Goal: Information Seeking & Learning: Learn about a topic

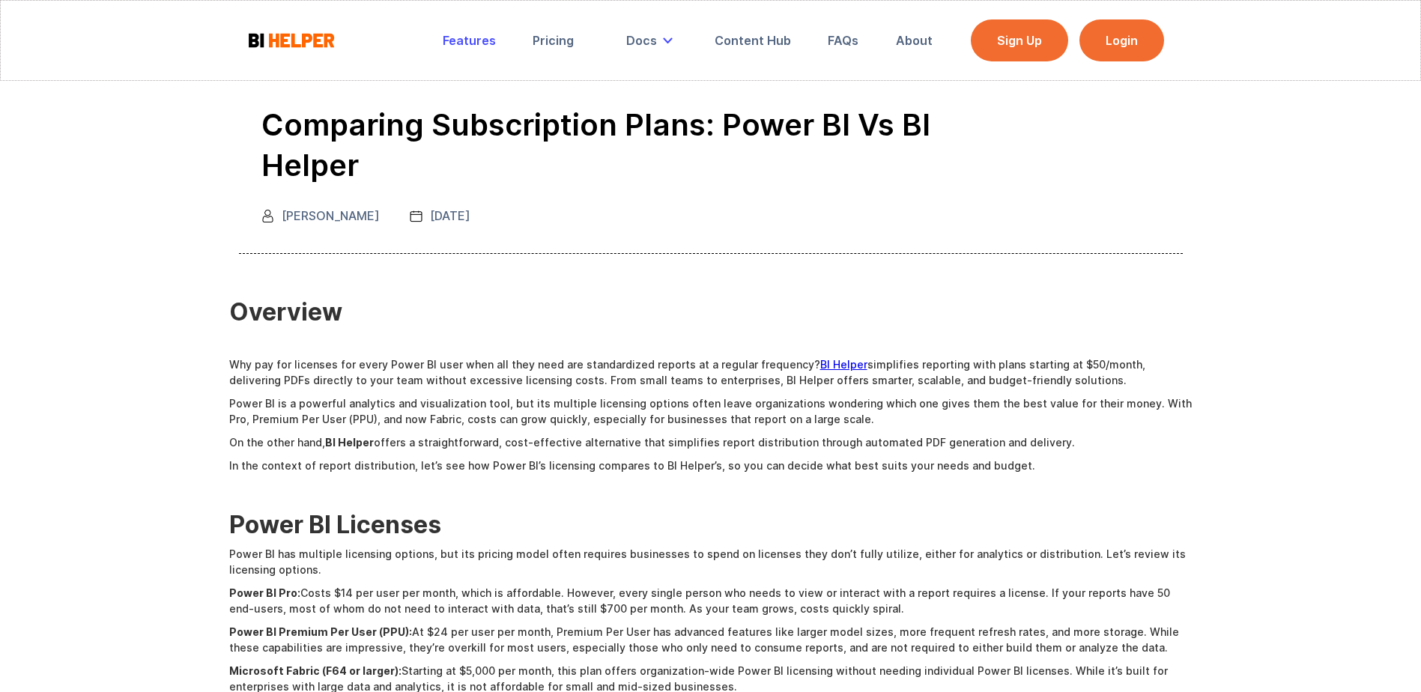
click at [465, 42] on div "Features" at bounding box center [469, 40] width 53 height 15
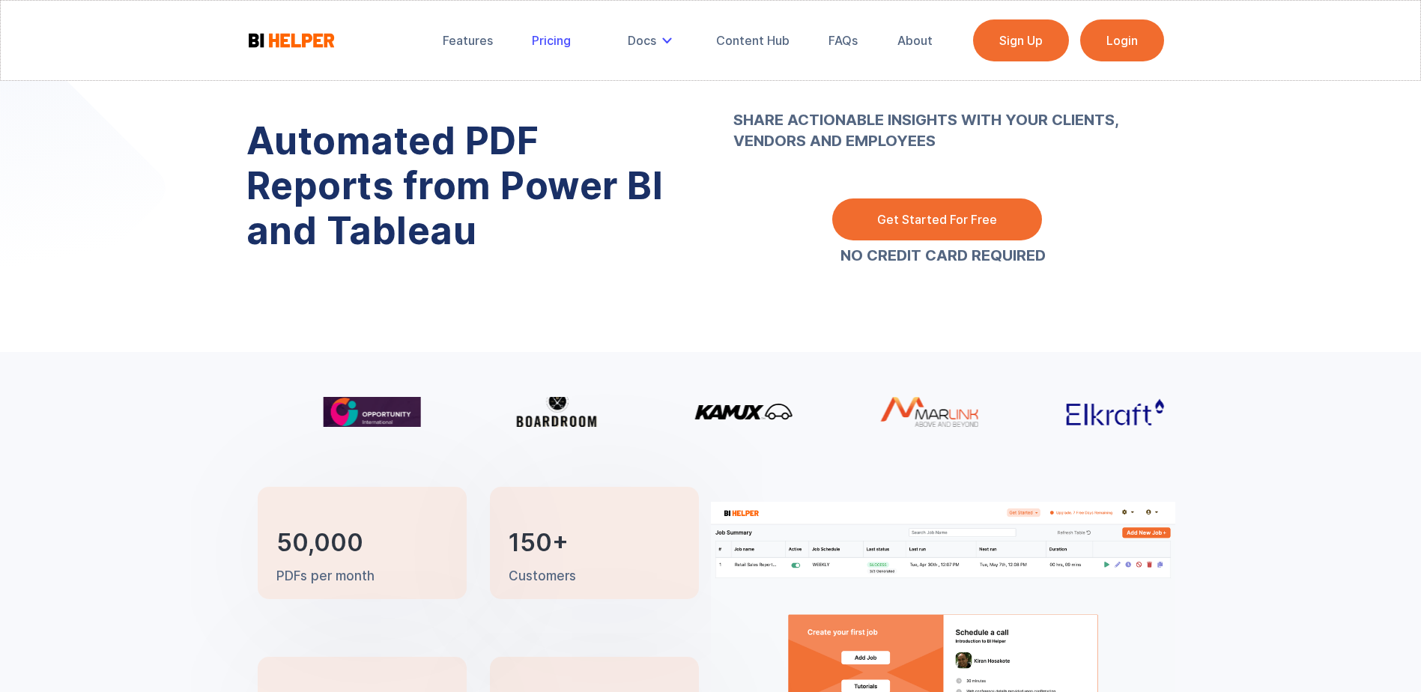
click at [544, 37] on div "Pricing" at bounding box center [551, 40] width 39 height 15
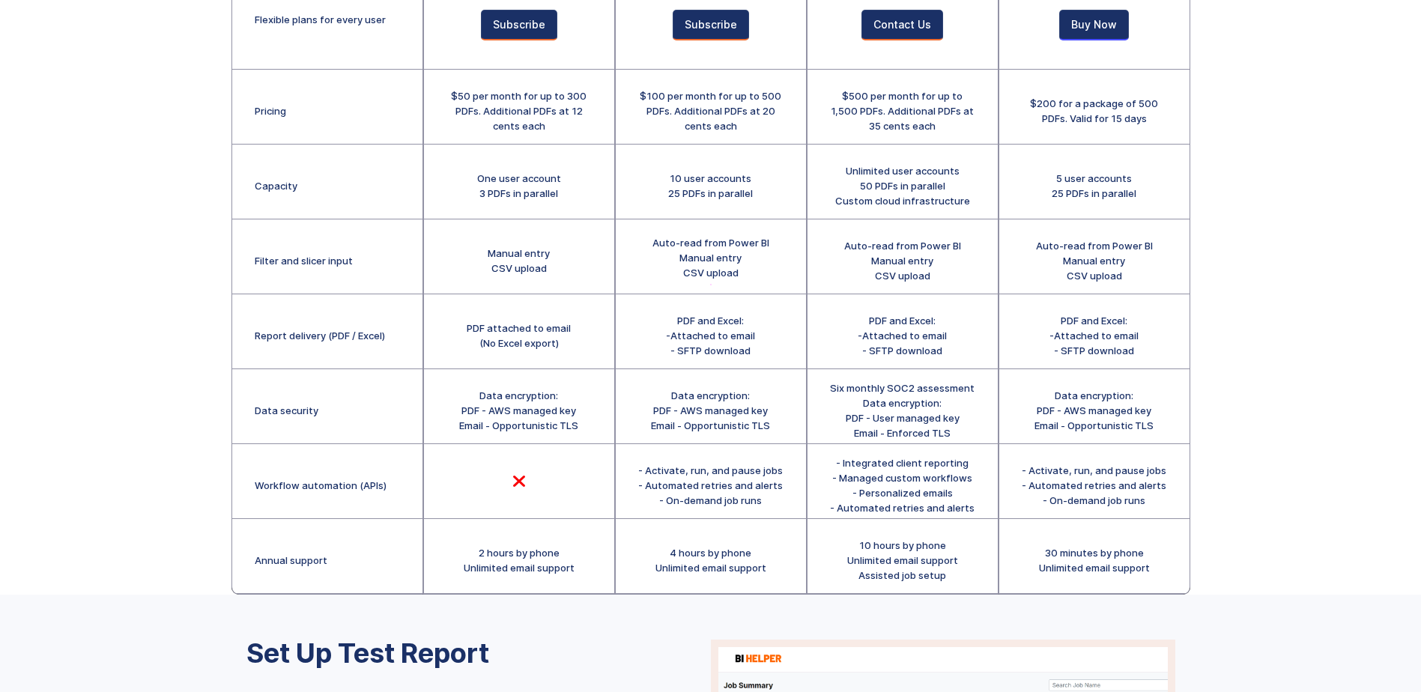
scroll to position [300, 0]
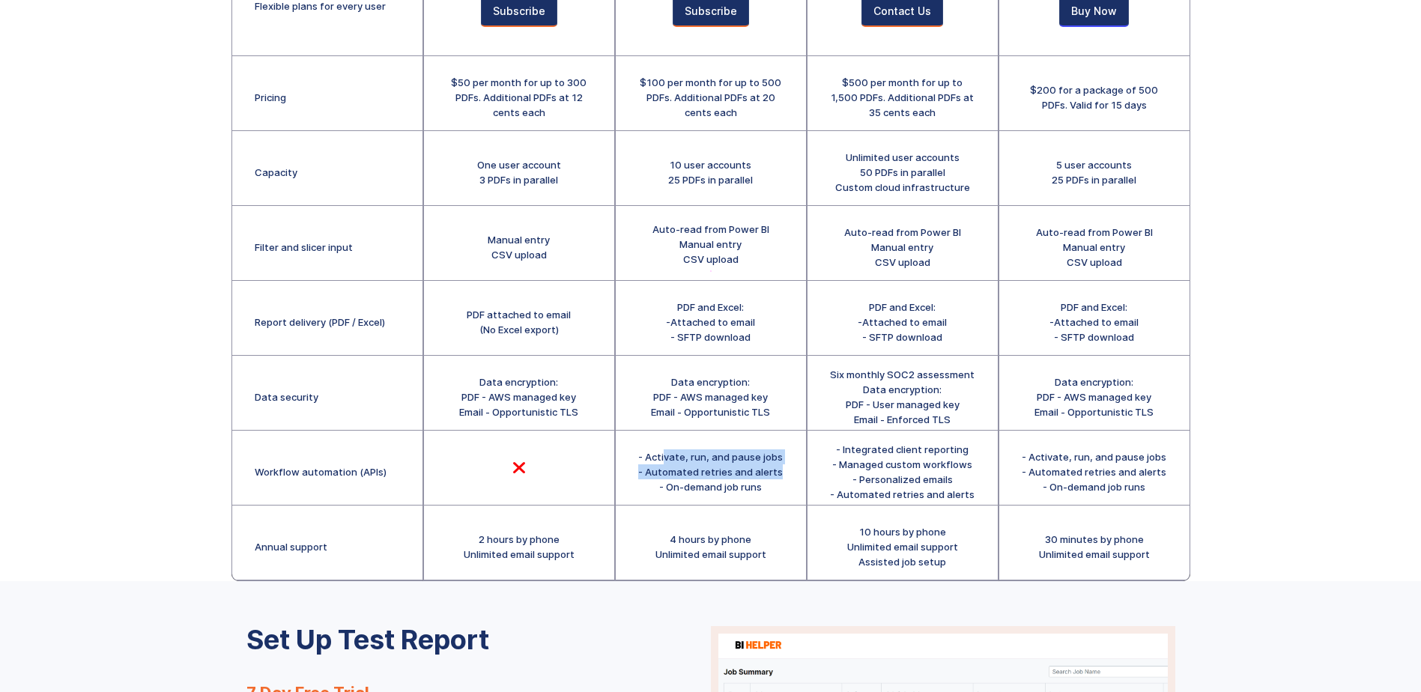
drag, startPoint x: 667, startPoint y: 458, endPoint x: 789, endPoint y: 473, distance: 123.1
click at [789, 473] on div "- Activate, run, and pause jobs - Automated retries and alerts - On-demand job …" at bounding box center [711, 468] width 190 height 75
drag, startPoint x: 789, startPoint y: 473, endPoint x: 776, endPoint y: 486, distance: 18.0
click at [776, 486] on div "- Activate, run, and pause jobs - Automated retries and alerts - On-demand job …" at bounding box center [710, 472] width 145 height 45
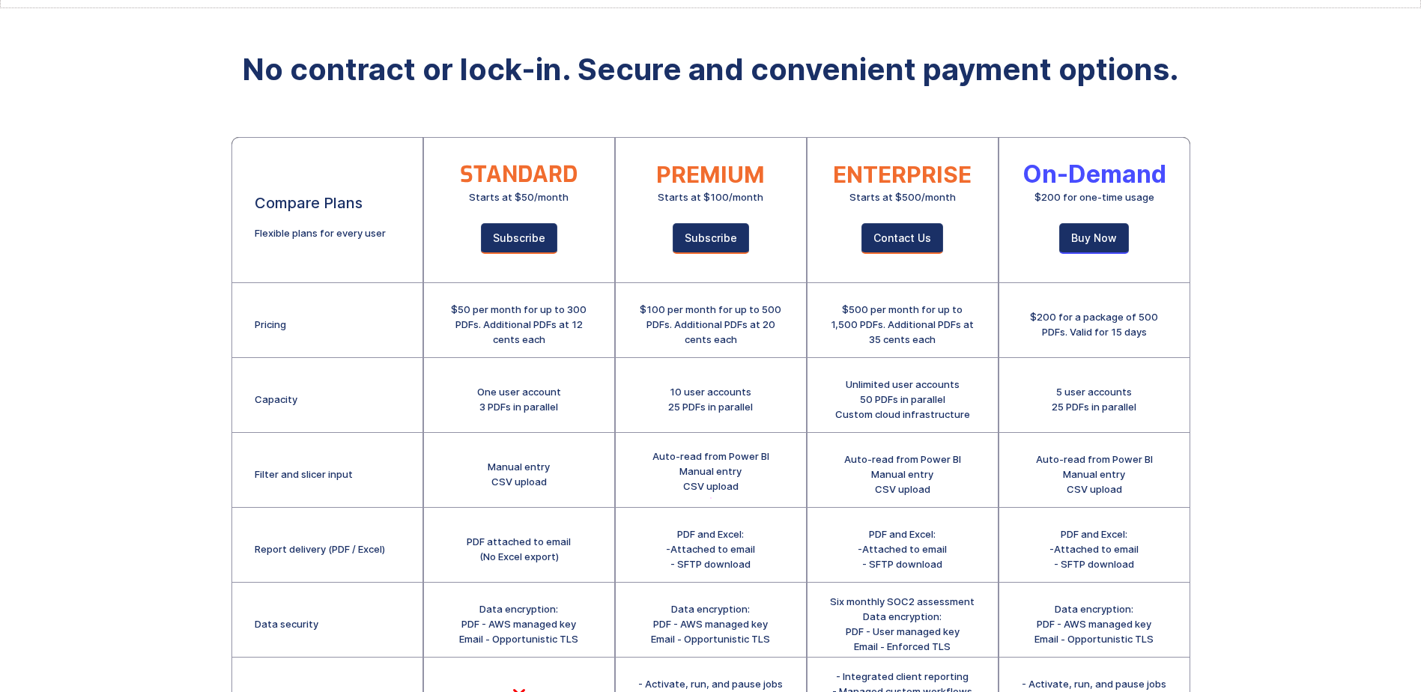
scroll to position [0, 0]
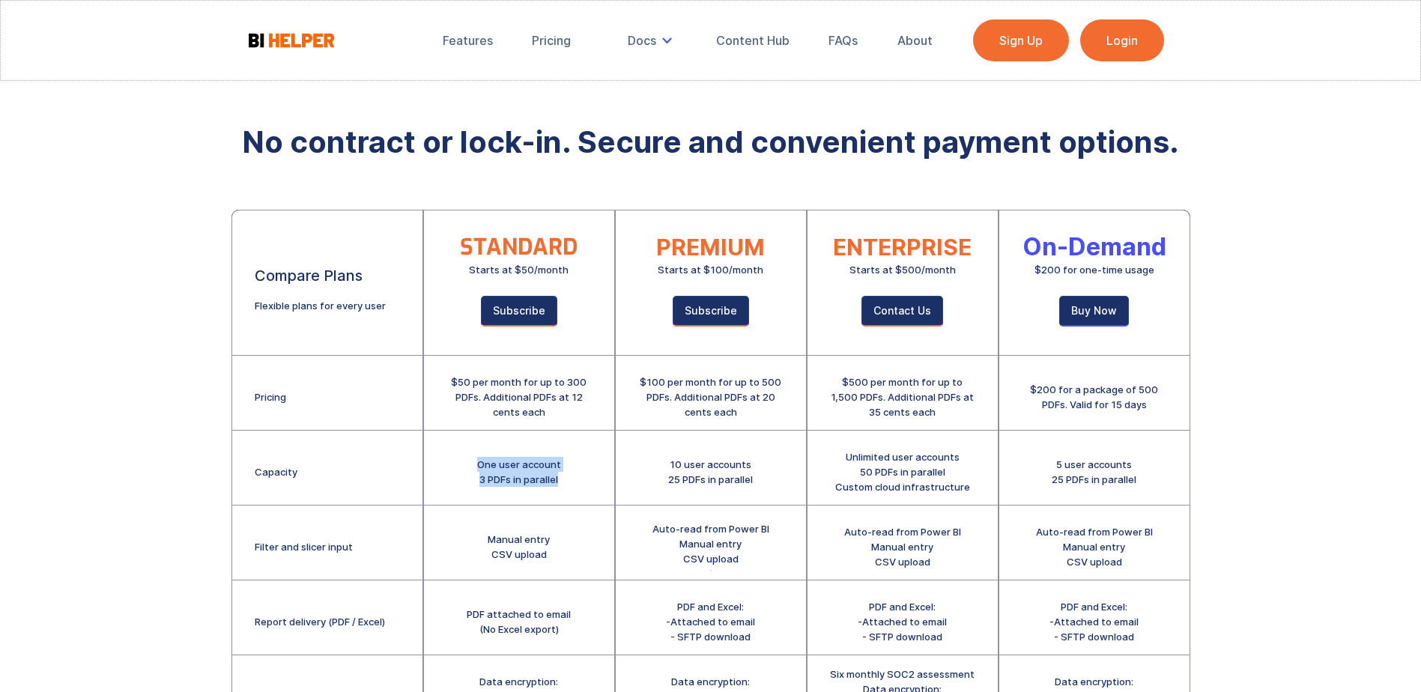
drag, startPoint x: 474, startPoint y: 460, endPoint x: 574, endPoint y: 479, distance: 101.4
click at [574, 479] on div "One user account 3 PDFs in parallel" at bounding box center [519, 468] width 190 height 75
click at [438, 465] on div "One user account 3 PDFs in parallel" at bounding box center [519, 468] width 190 height 75
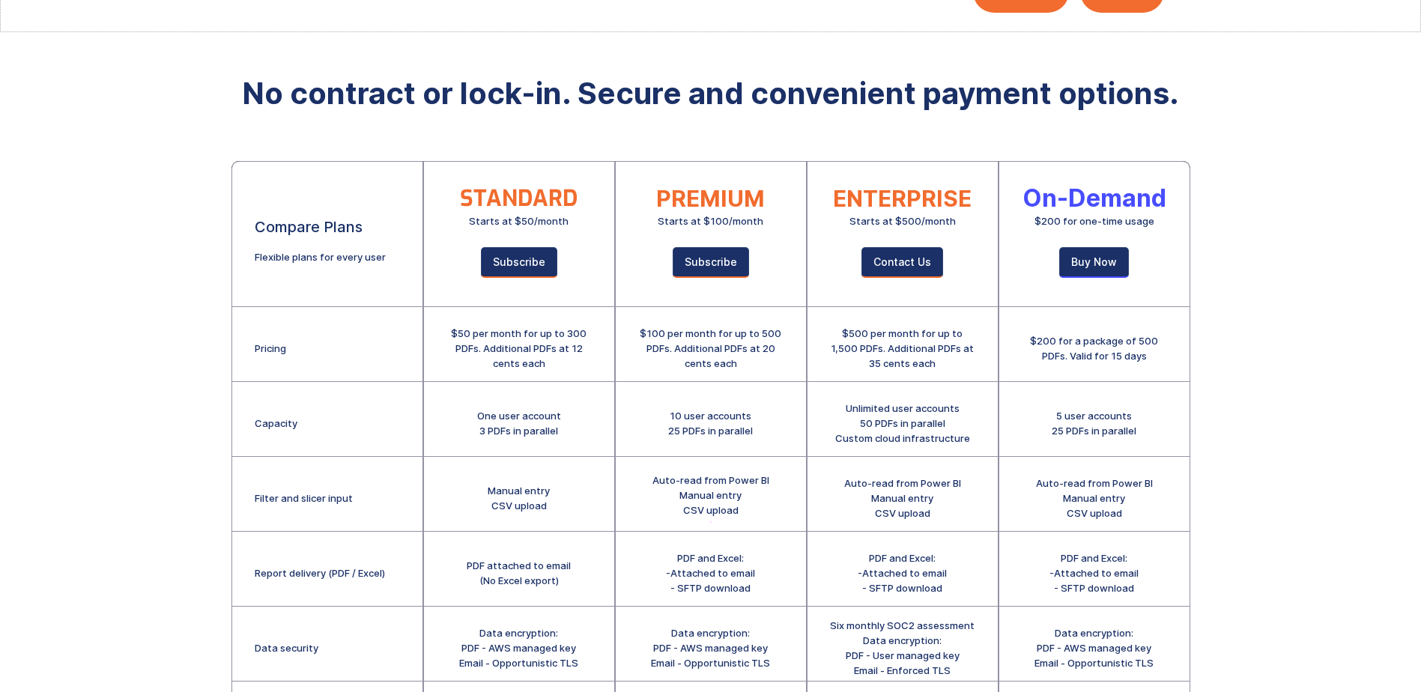
scroll to position [75, 0]
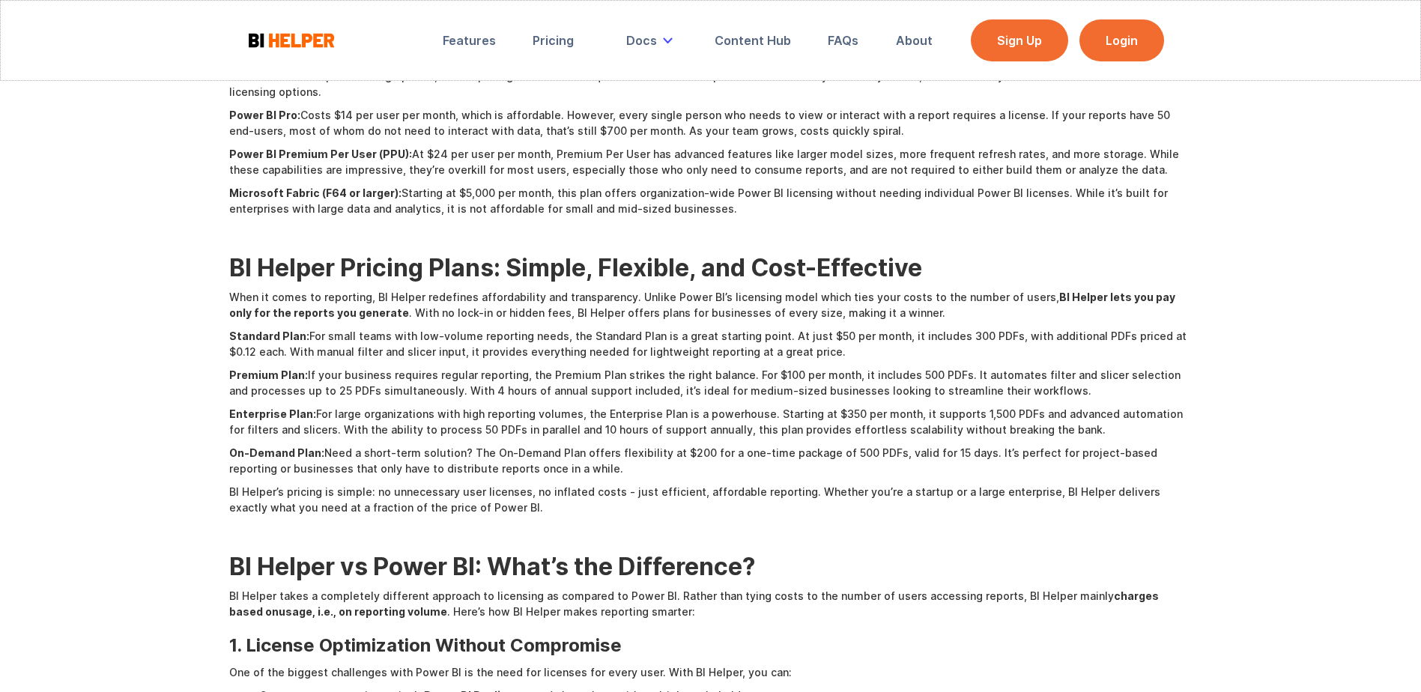
scroll to position [525, 0]
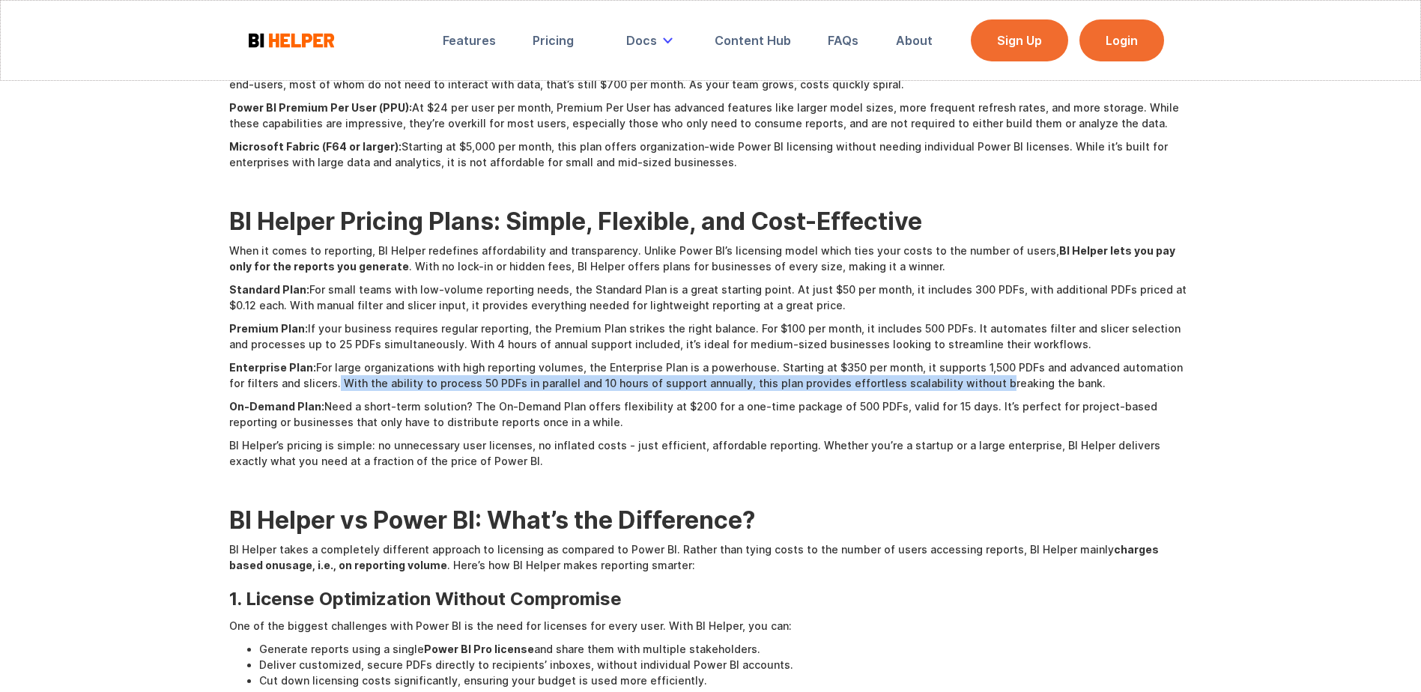
drag, startPoint x: 318, startPoint y: 383, endPoint x: 962, endPoint y: 386, distance: 644.4
click at [962, 386] on p "Enterprise Plan: For large organizations with high reporting volumes, the Enter…" at bounding box center [711, 375] width 964 height 31
drag, startPoint x: 962, startPoint y: 386, endPoint x: 847, endPoint y: 387, distance: 115.4
click at [847, 387] on p "Enterprise Plan: For large organizations with high reporting volumes, the Enter…" at bounding box center [711, 375] width 964 height 31
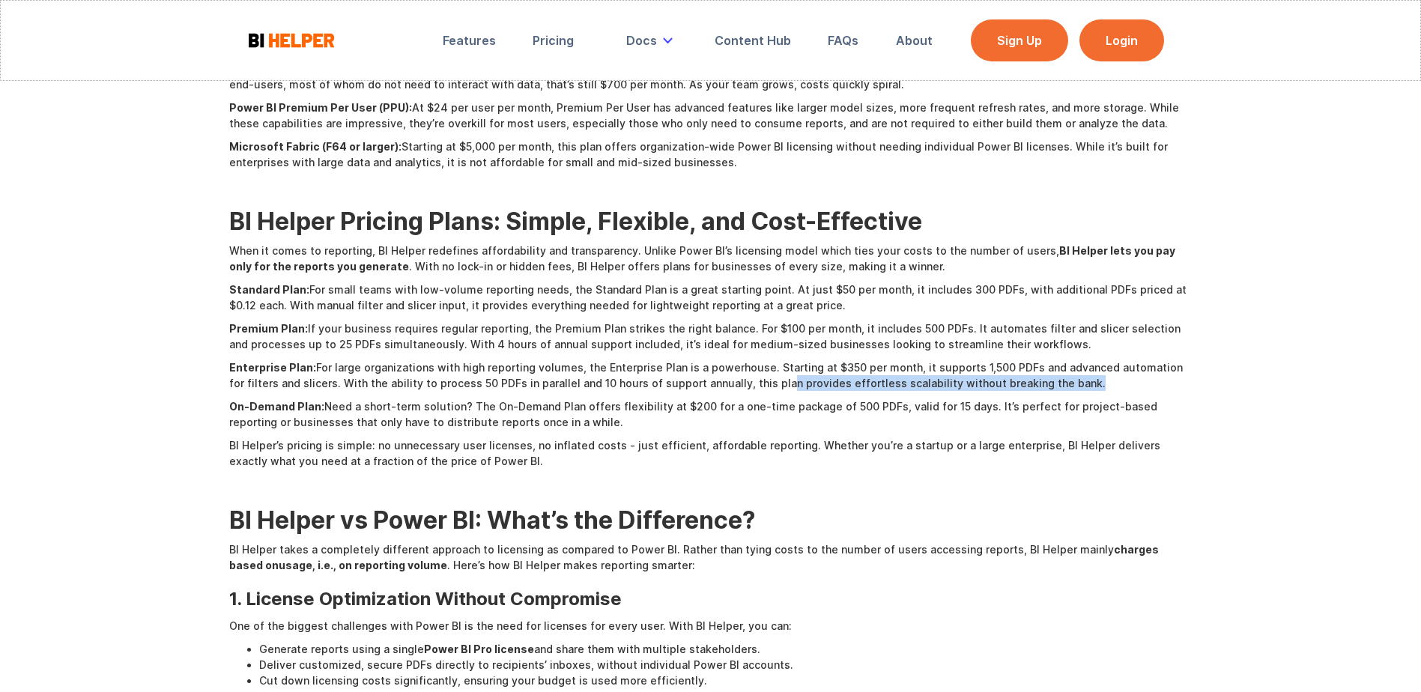
drag, startPoint x: 762, startPoint y: 386, endPoint x: 1128, endPoint y: 378, distance: 365.7
click at [1128, 378] on p "Enterprise Plan: For large organizations with high reporting volumes, the Enter…" at bounding box center [711, 375] width 964 height 31
click at [927, 429] on p "On-Demand Plan: Need a short-term solution? The On-Demand Plan offers flexibili…" at bounding box center [711, 414] width 964 height 31
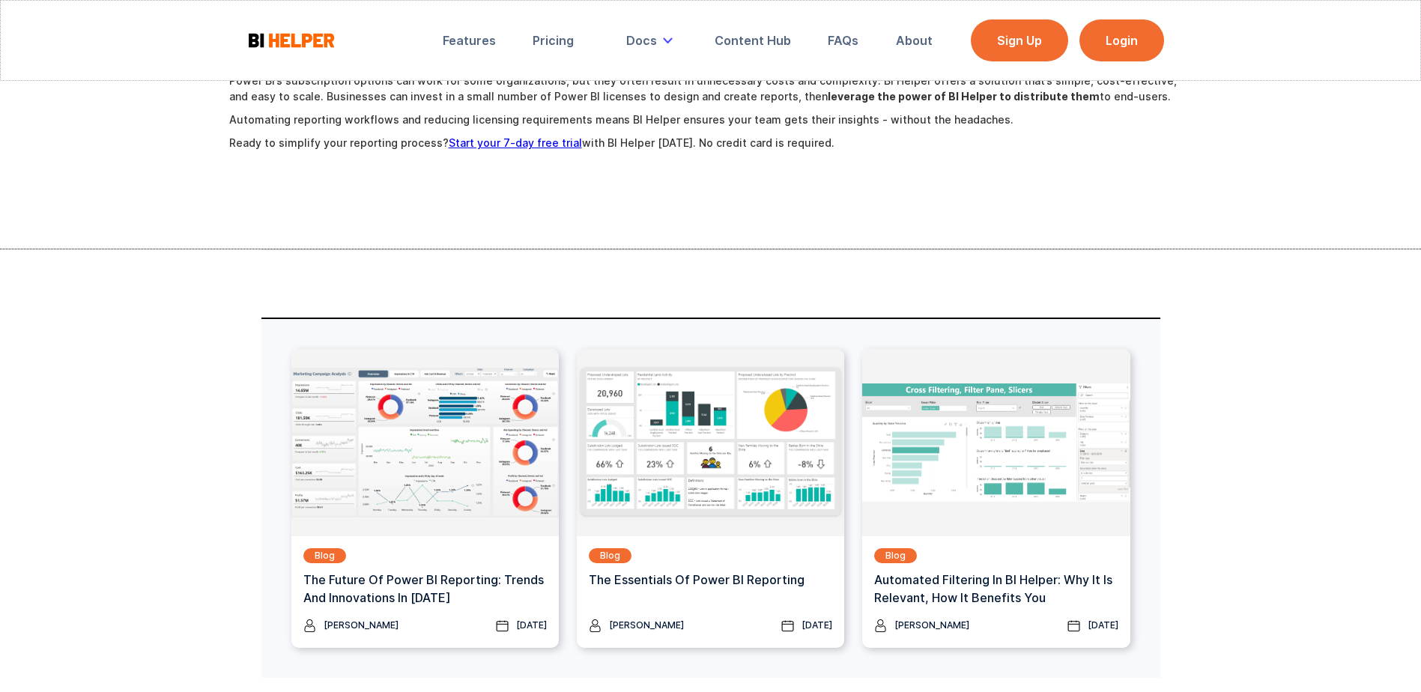
scroll to position [1379, 0]
